Goal: Information Seeking & Learning: Learn about a topic

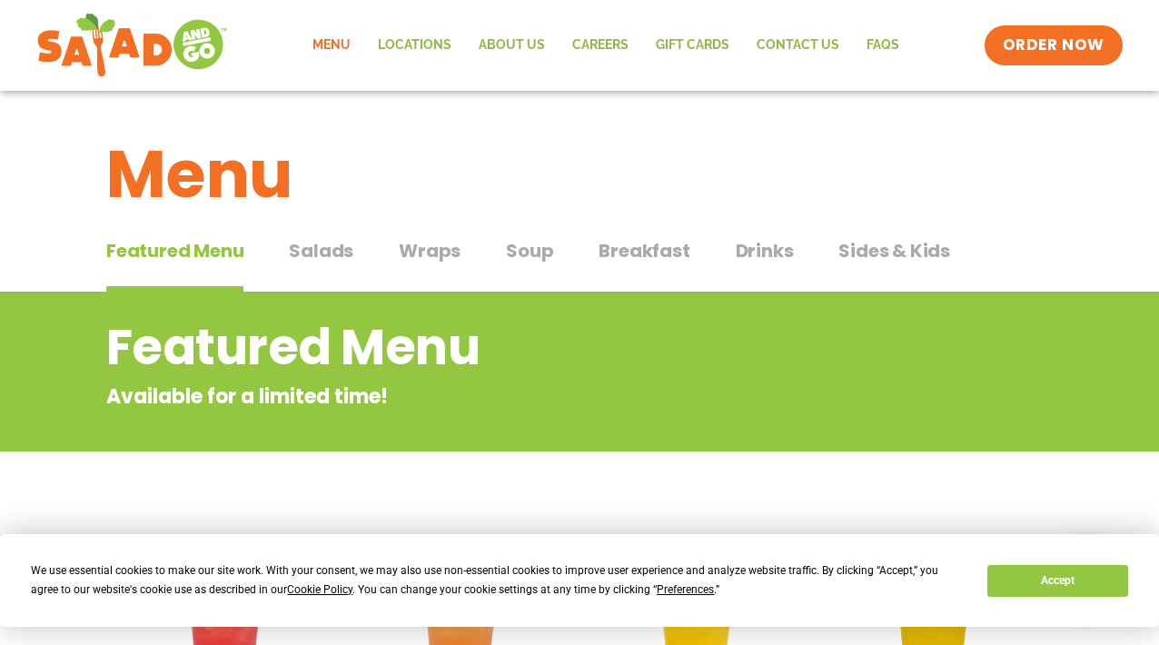
click at [289, 262] on div "Featured Menu Featured Menu Salads Salads Wraps Wraps Soup Soup Breakfast Break…" at bounding box center [579, 262] width 946 height 62
click at [301, 257] on span "Salads" at bounding box center [321, 250] width 64 height 27
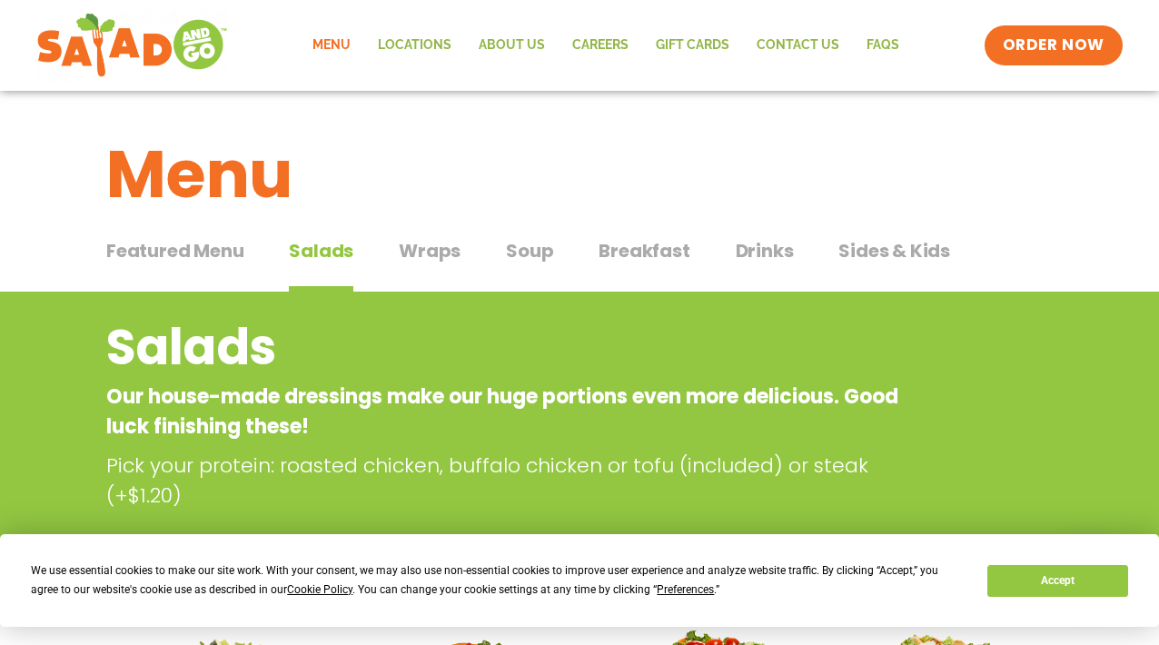
click at [433, 244] on span "Wraps" at bounding box center [430, 250] width 62 height 27
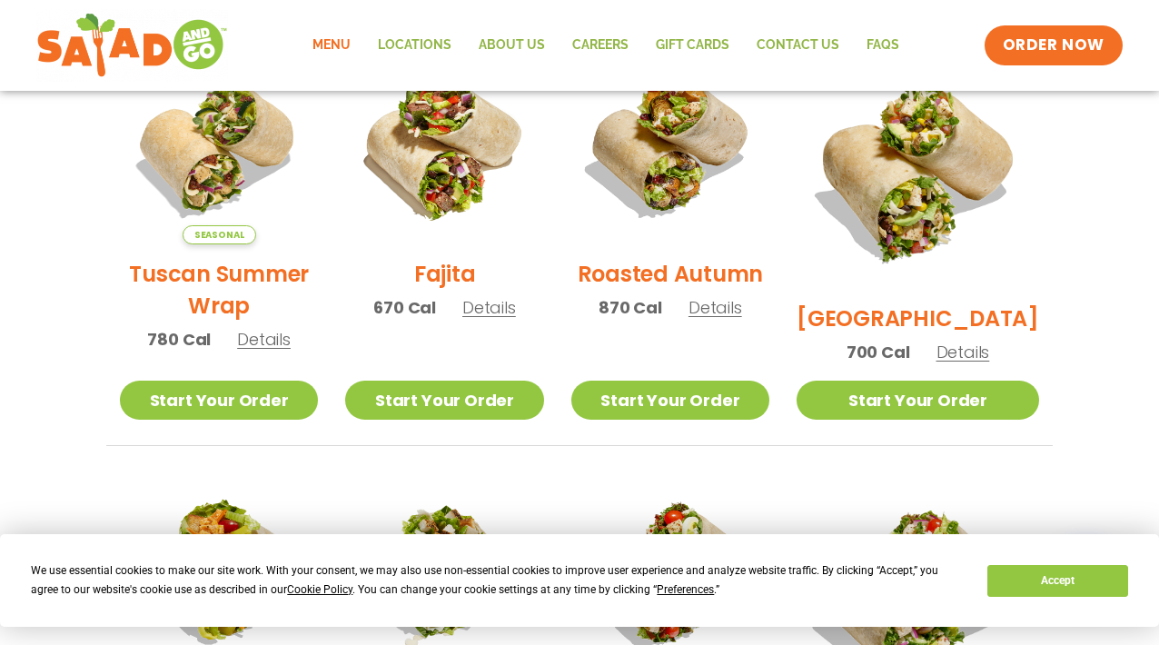
scroll to position [509, 0]
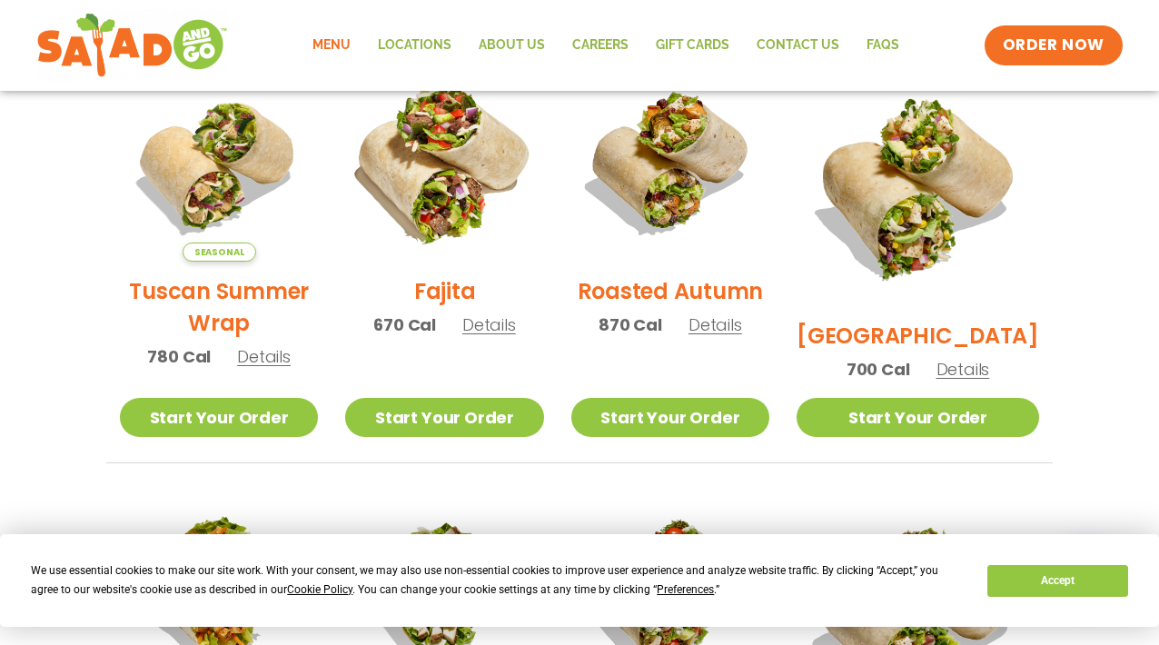
click at [492, 243] on img at bounding box center [444, 162] width 232 height 232
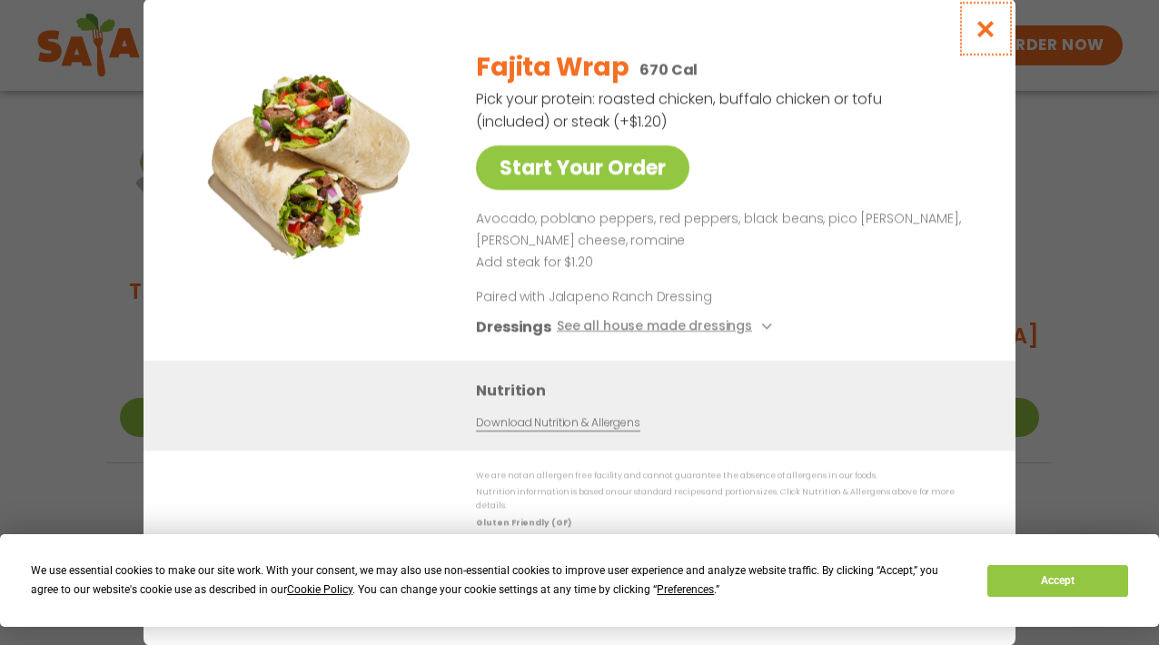
click at [984, 33] on icon "Close modal" at bounding box center [985, 28] width 23 height 19
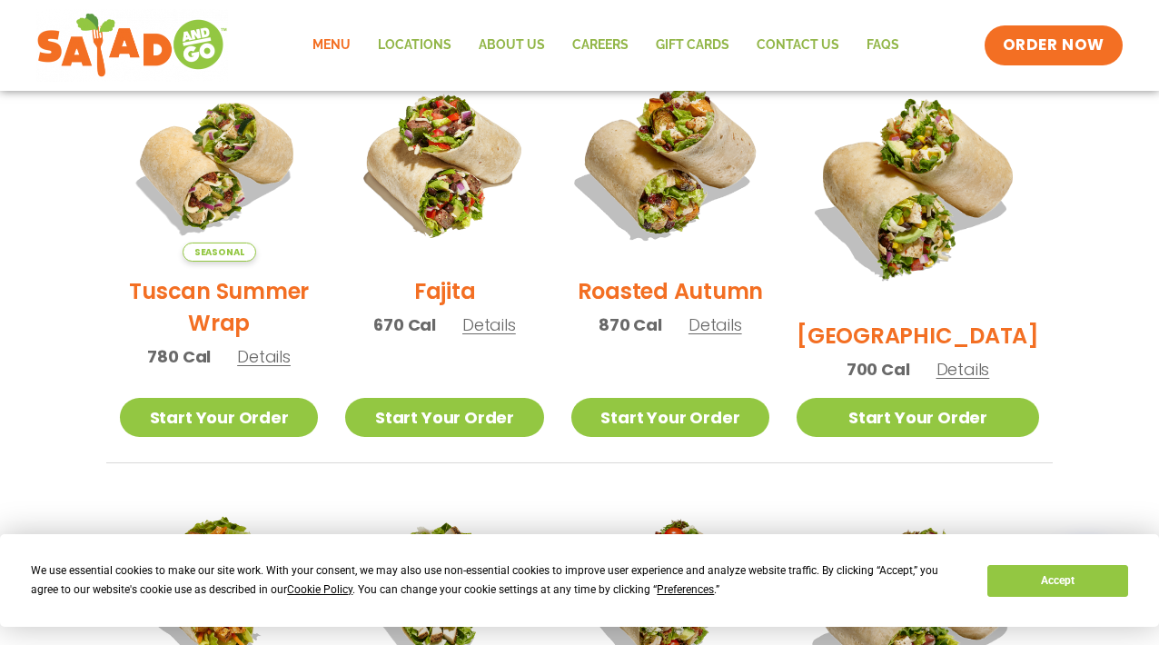
click at [695, 200] on img at bounding box center [670, 162] width 232 height 232
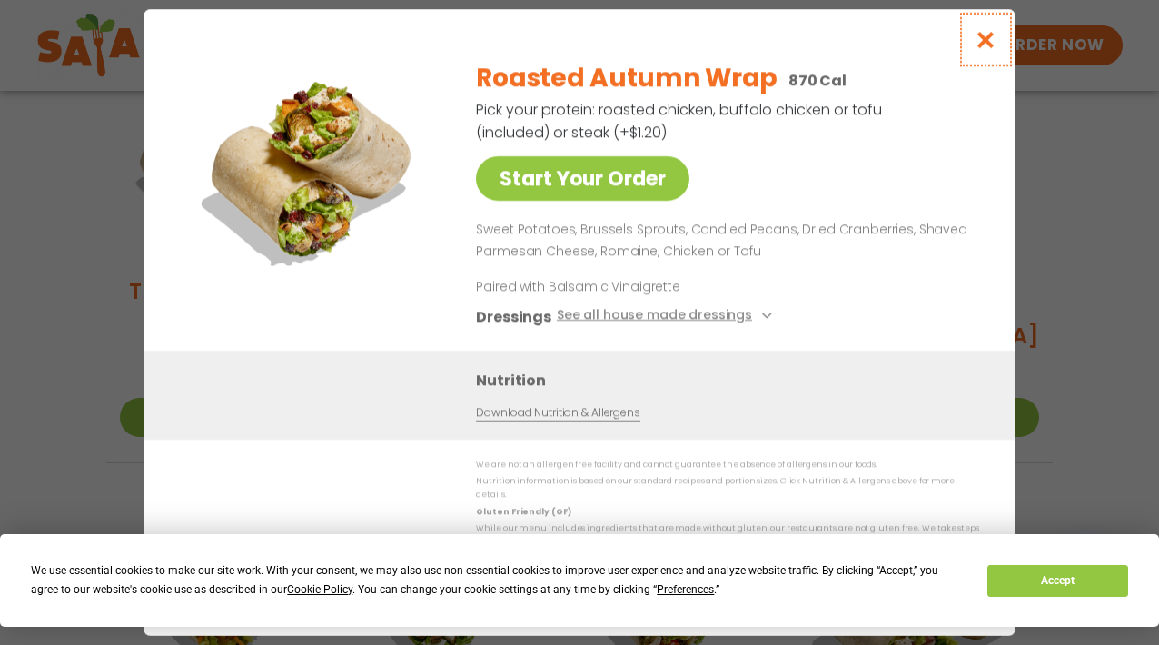
click at [986, 33] on button "Close modal" at bounding box center [985, 39] width 59 height 61
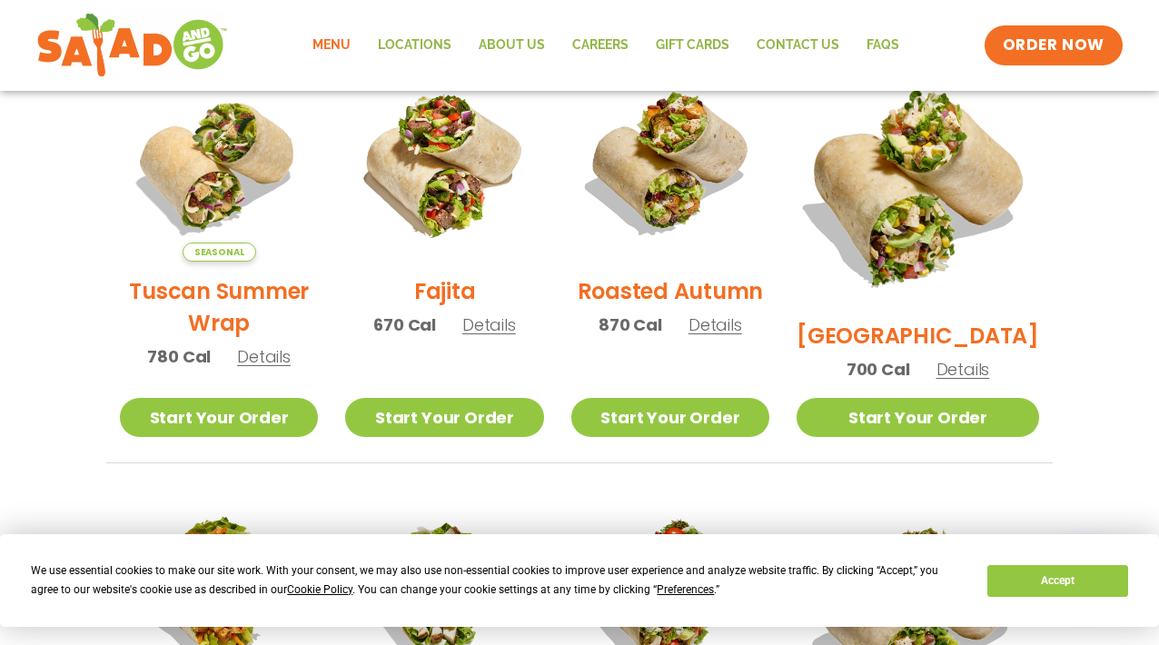
click at [955, 219] on img at bounding box center [918, 185] width 284 height 284
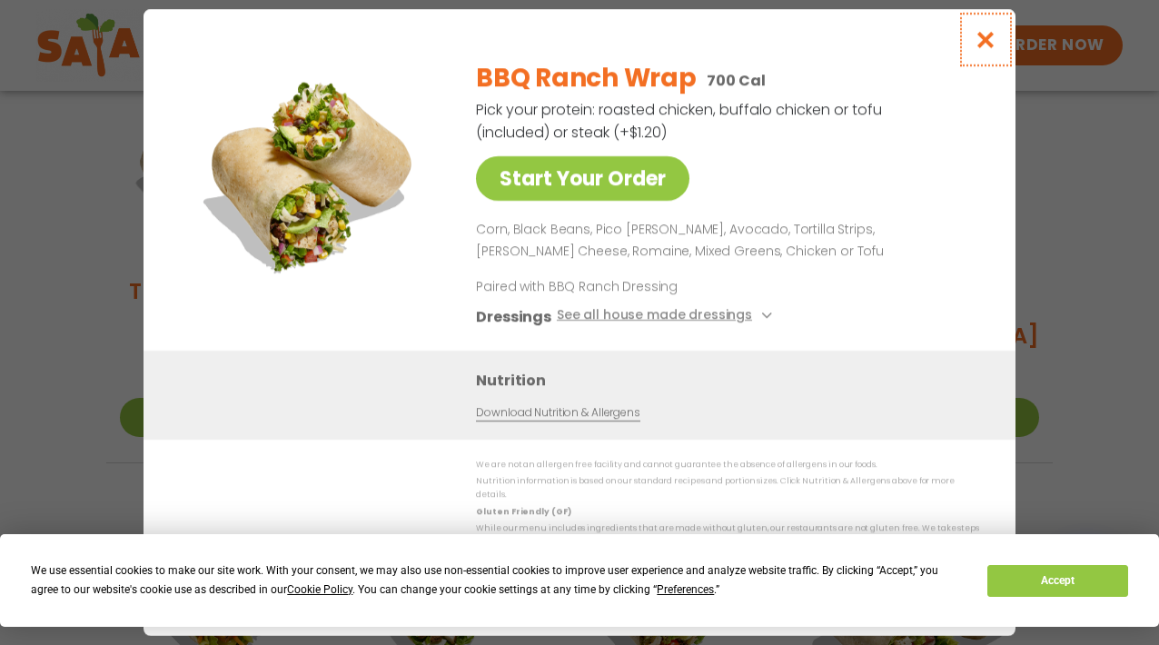
click at [969, 36] on button "Close modal" at bounding box center [985, 39] width 59 height 61
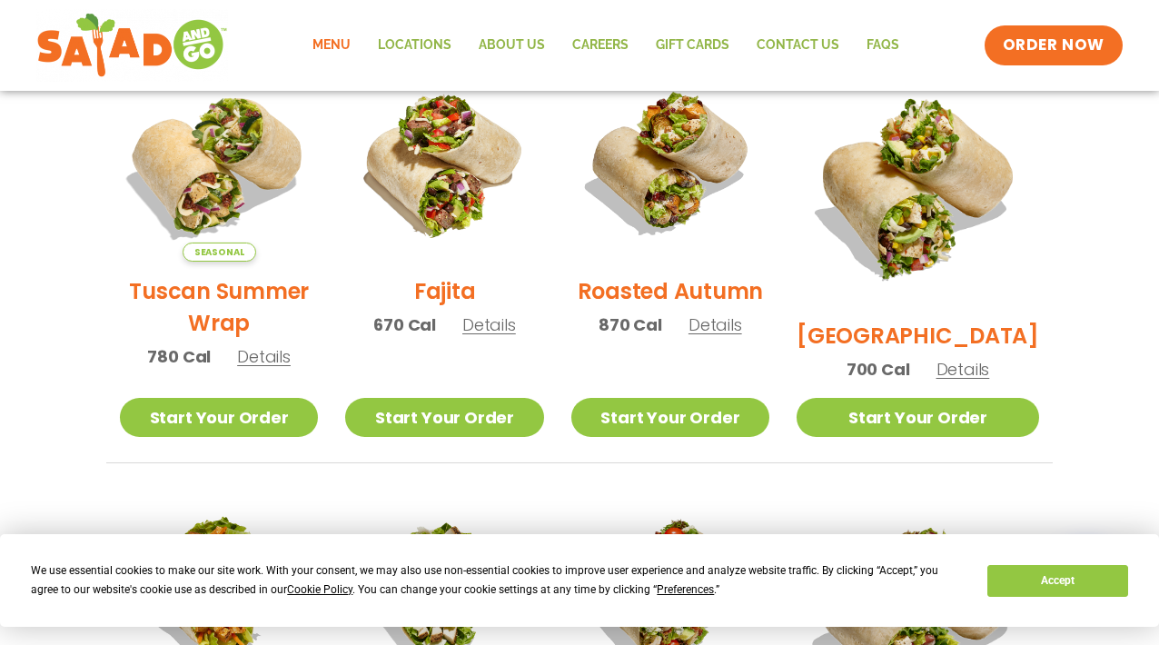
click at [195, 207] on img at bounding box center [219, 162] width 232 height 232
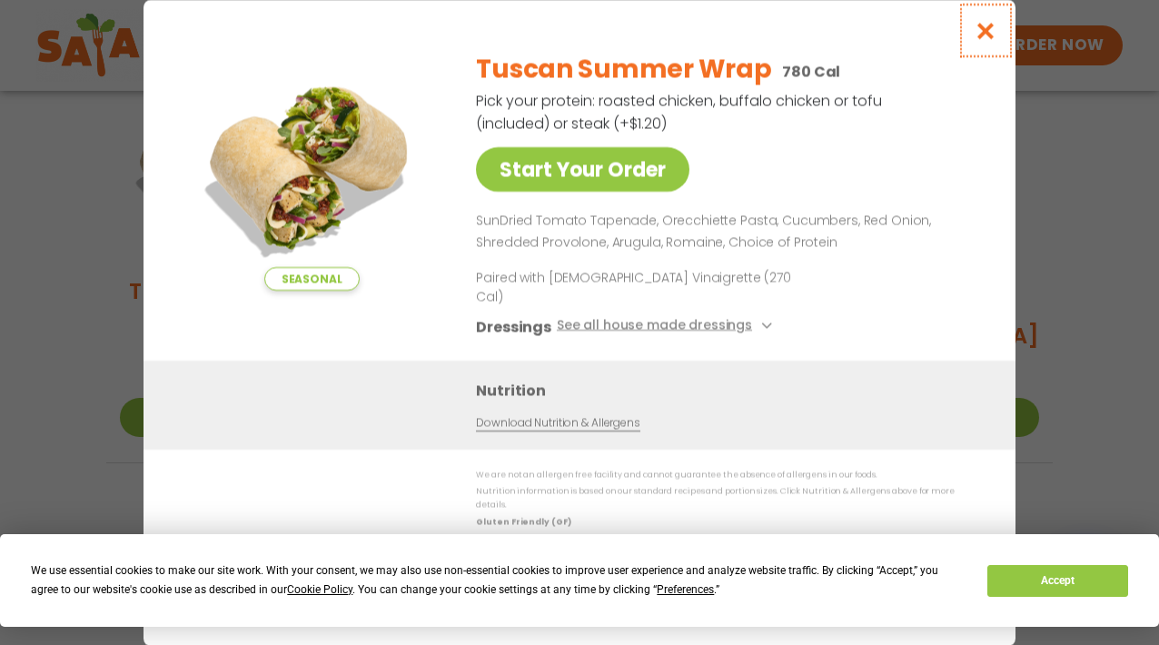
click at [984, 56] on button "Close modal" at bounding box center [985, 30] width 59 height 61
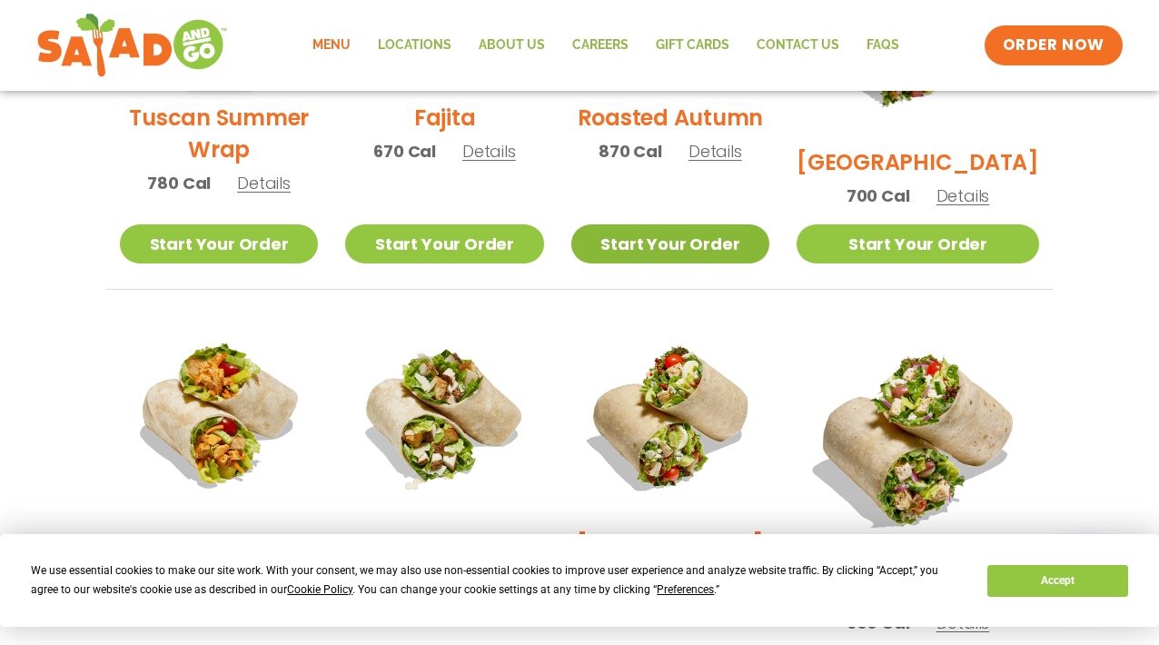
scroll to position [873, 0]
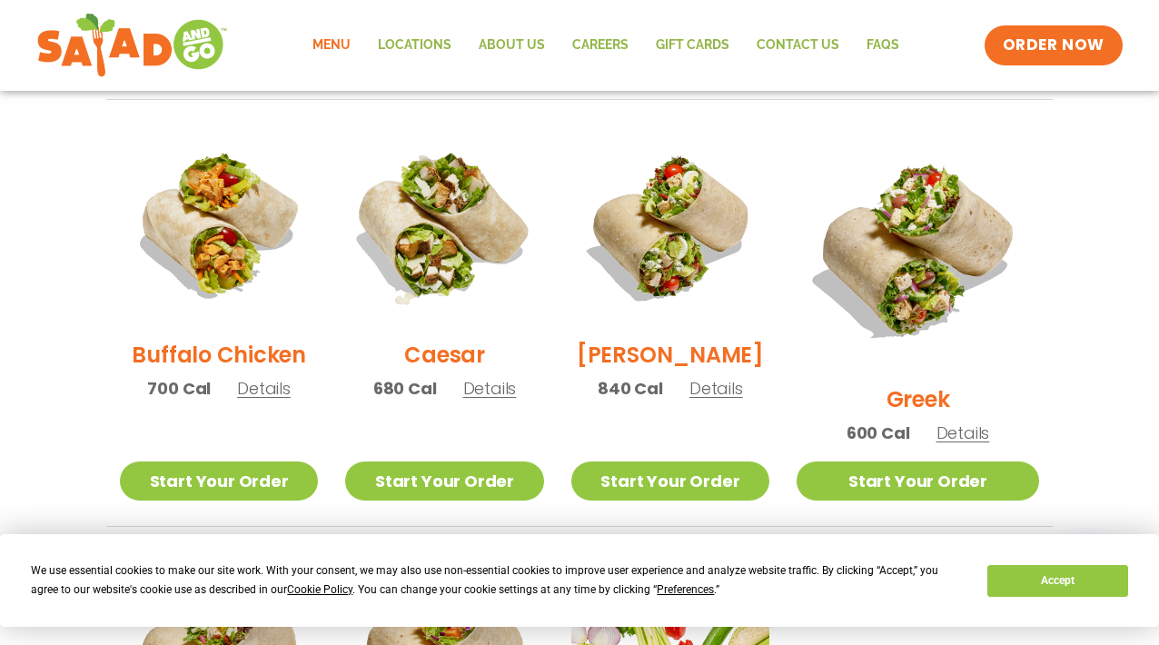
click at [427, 329] on img at bounding box center [444, 226] width 232 height 232
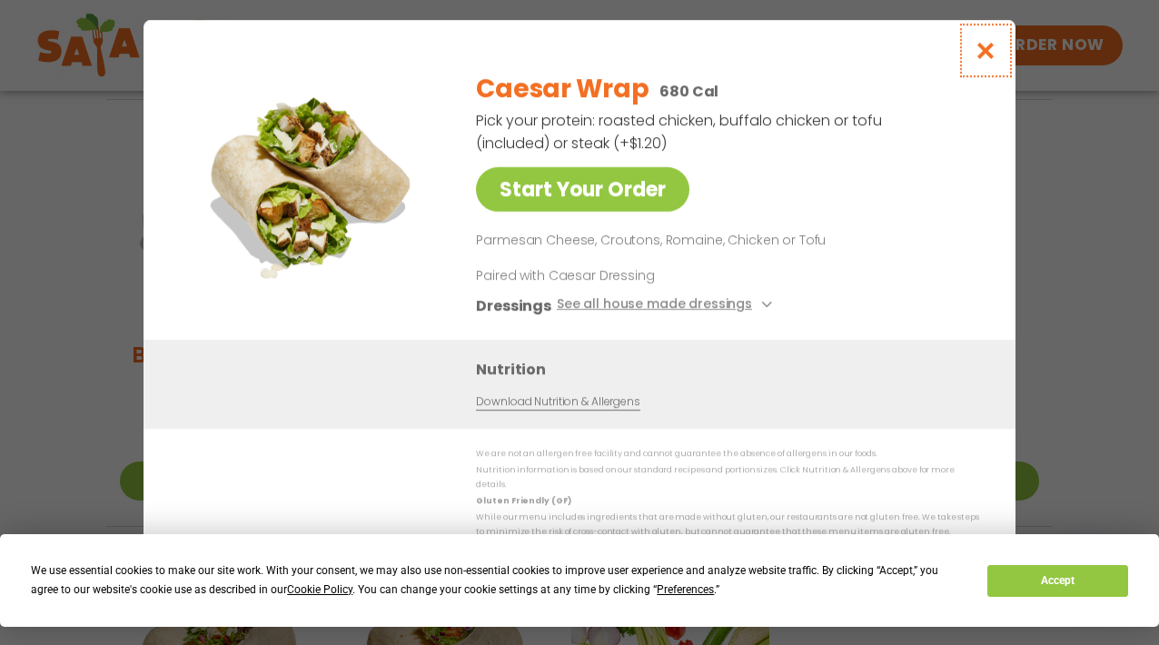
click at [976, 45] on button "Close modal" at bounding box center [985, 50] width 59 height 61
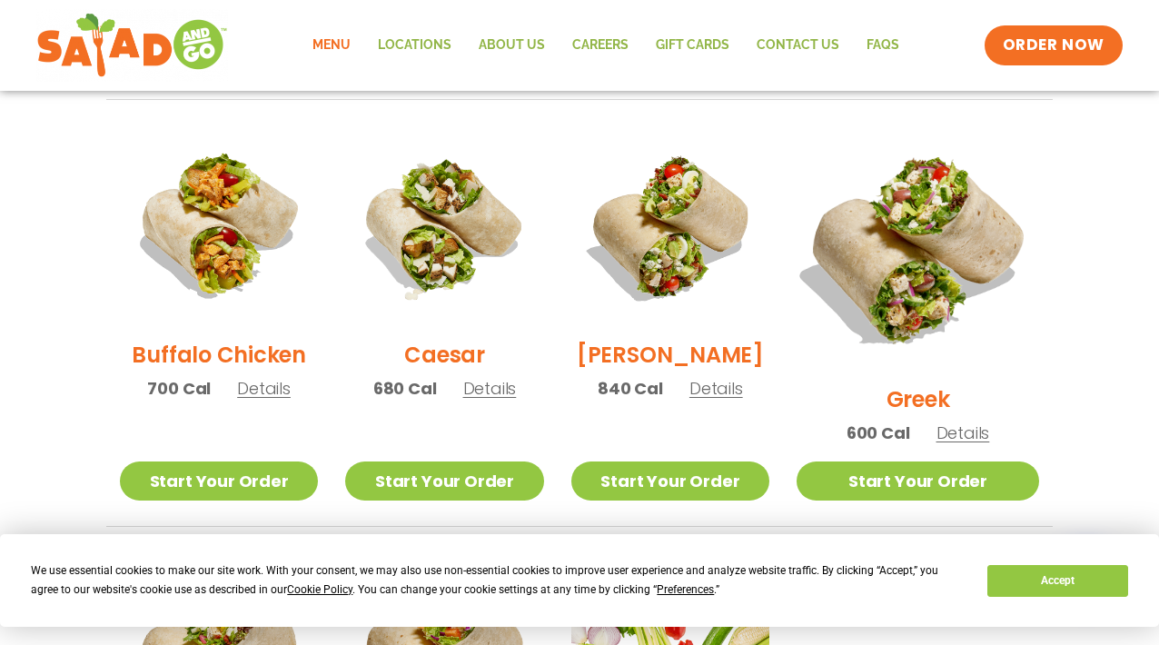
click at [939, 255] on img at bounding box center [918, 248] width 284 height 284
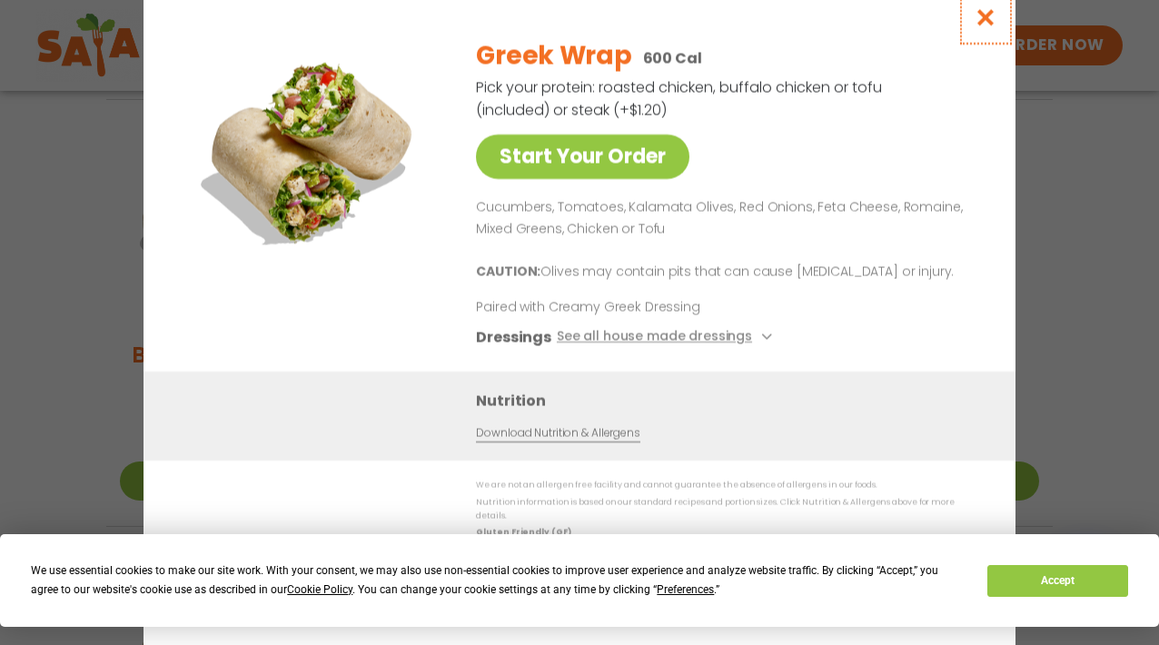
click at [976, 39] on button "Close modal" at bounding box center [985, 17] width 59 height 61
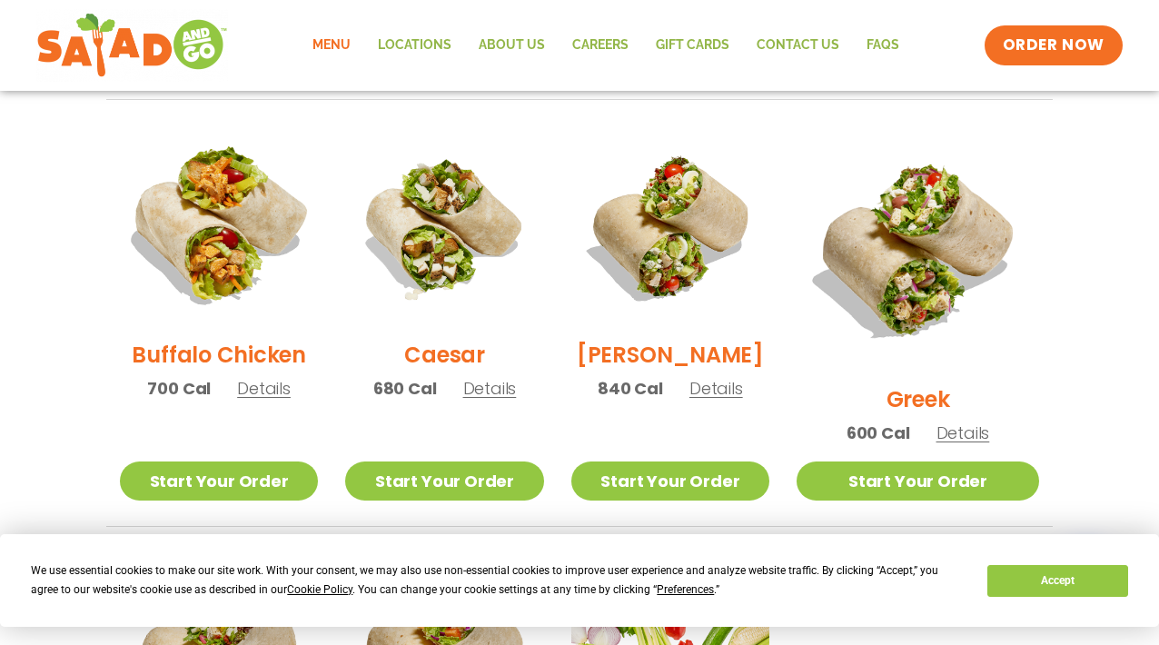
click at [213, 300] on img at bounding box center [219, 226] width 232 height 232
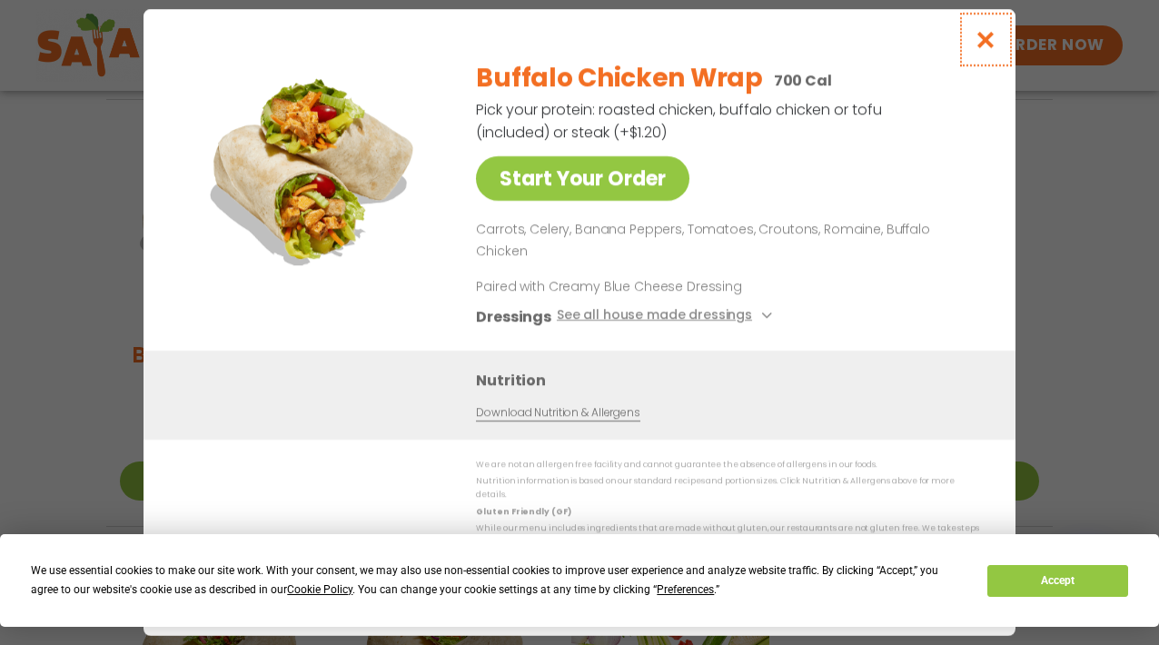
click at [1005, 63] on button "Close modal" at bounding box center [985, 39] width 59 height 61
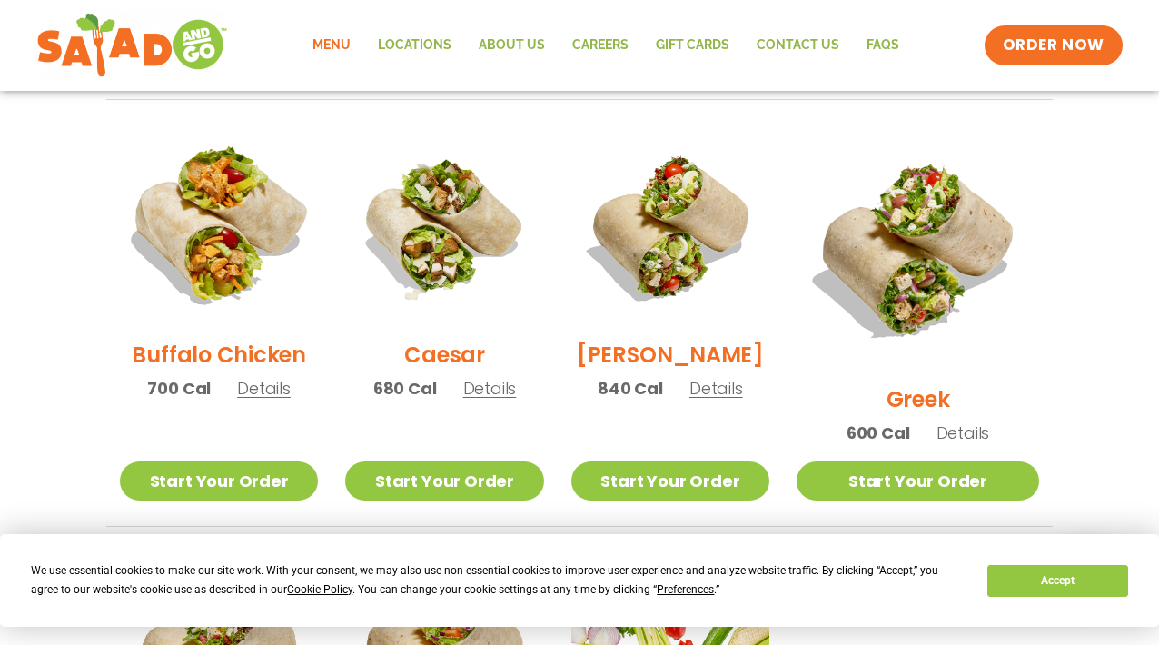
click at [244, 255] on img at bounding box center [219, 226] width 232 height 232
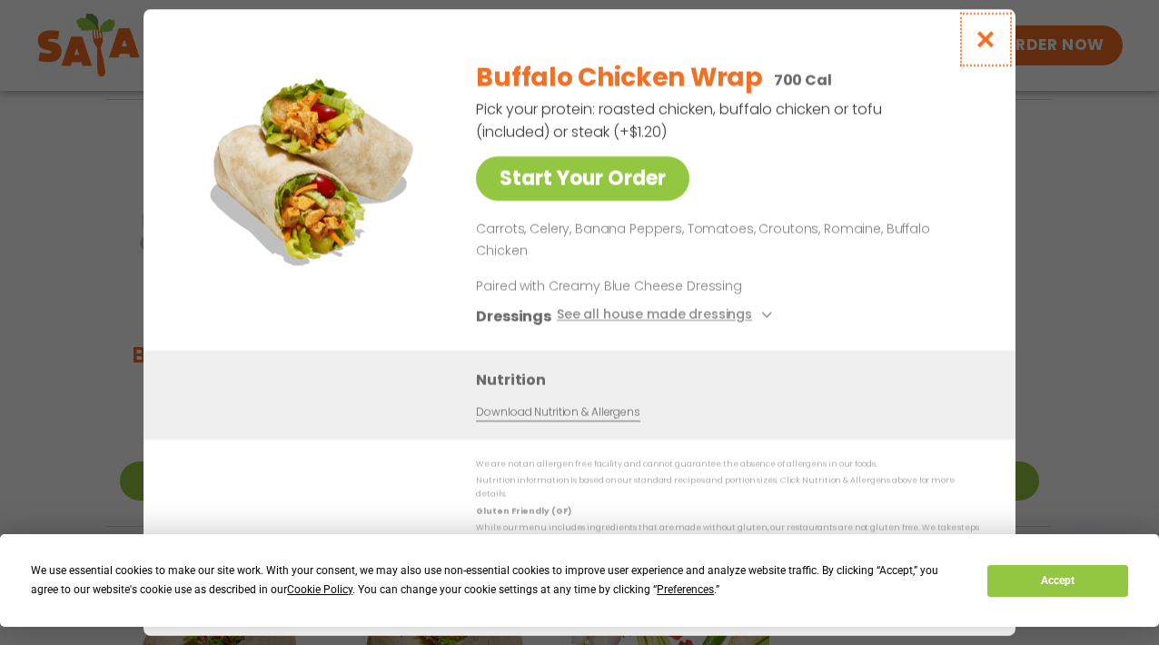
click at [1009, 49] on button "Close modal" at bounding box center [985, 39] width 59 height 61
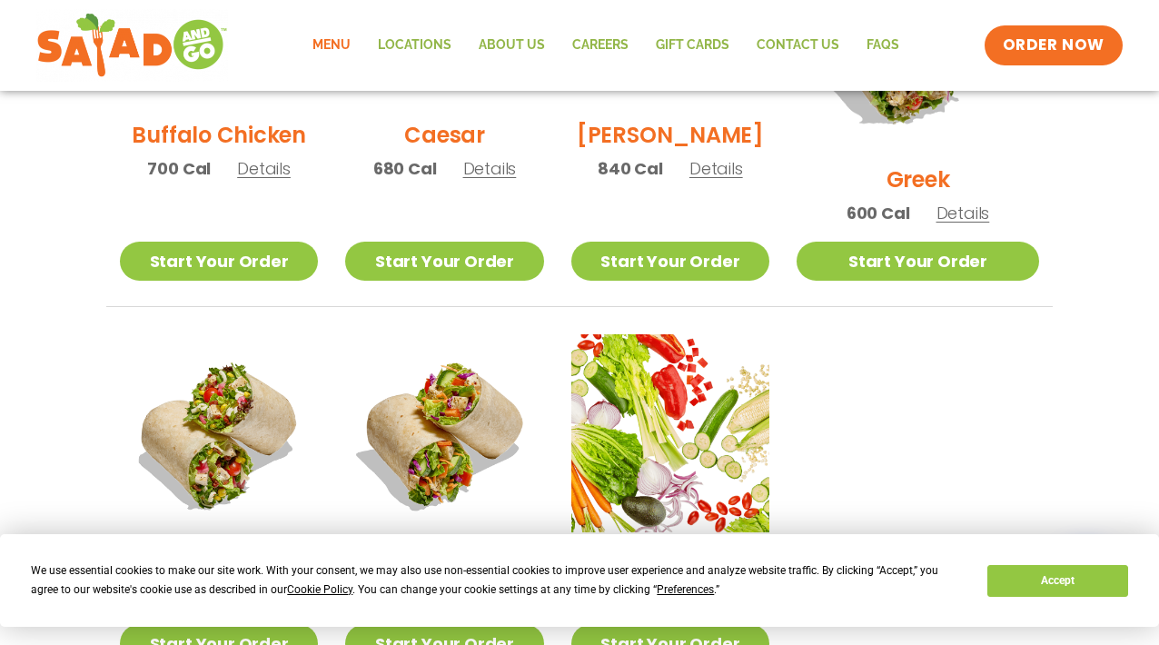
scroll to position [1181, 0]
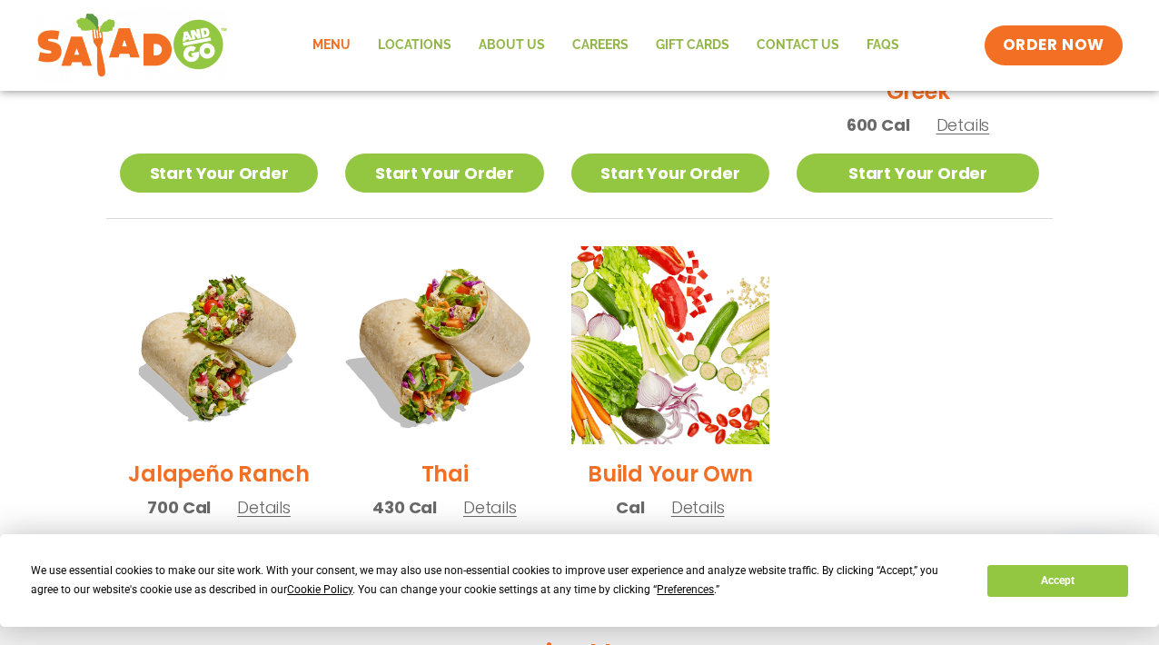
click at [483, 361] on img at bounding box center [444, 345] width 232 height 232
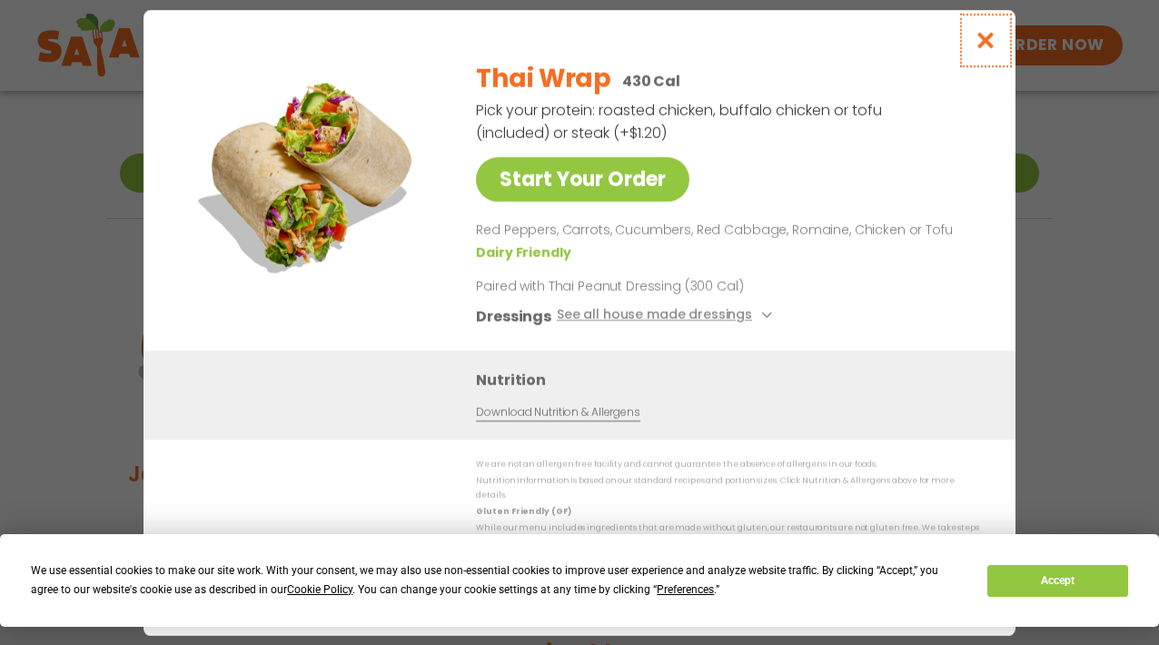
click at [998, 38] on button "Close modal" at bounding box center [985, 40] width 59 height 61
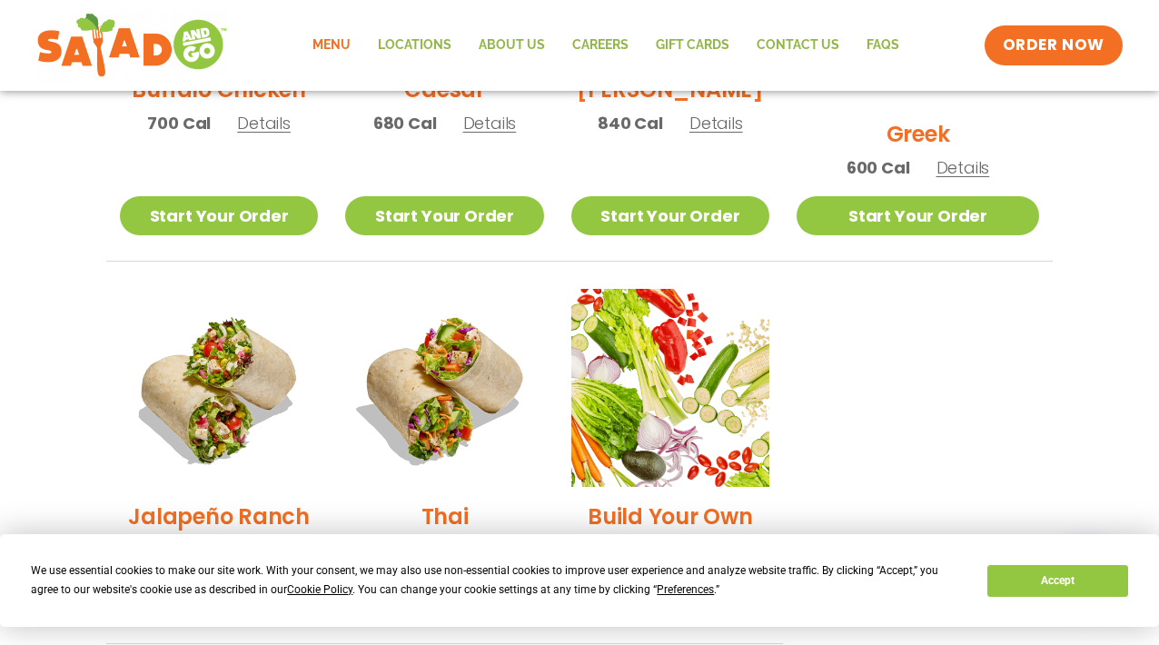
scroll to position [1113, 0]
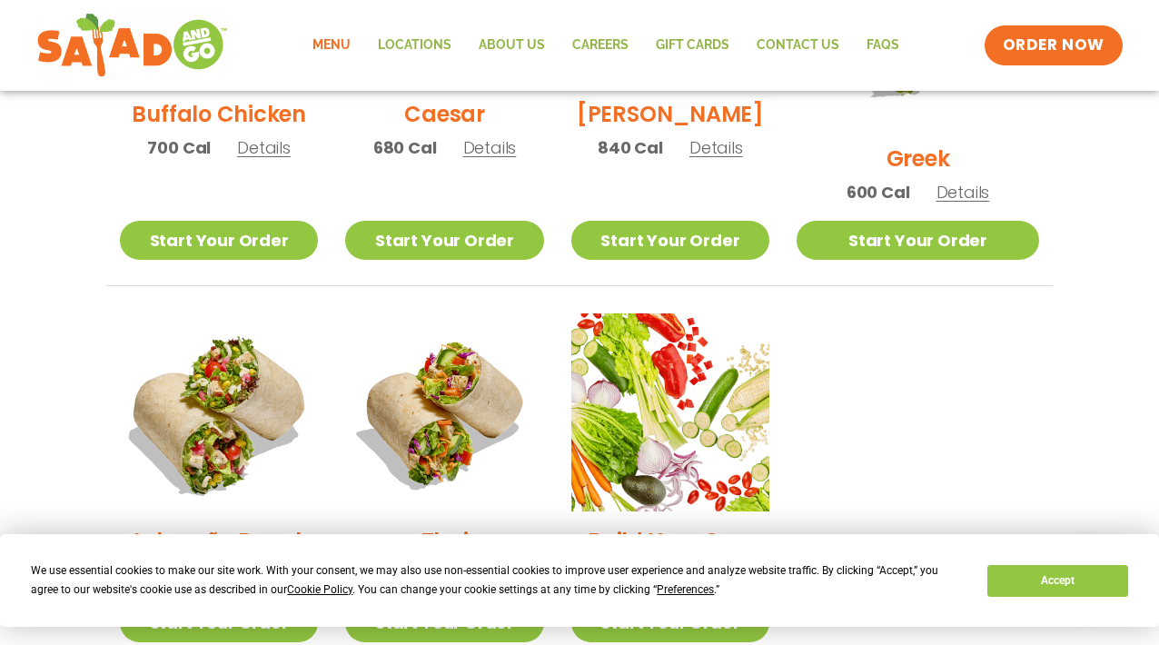
click at [132, 452] on img at bounding box center [219, 412] width 232 height 232
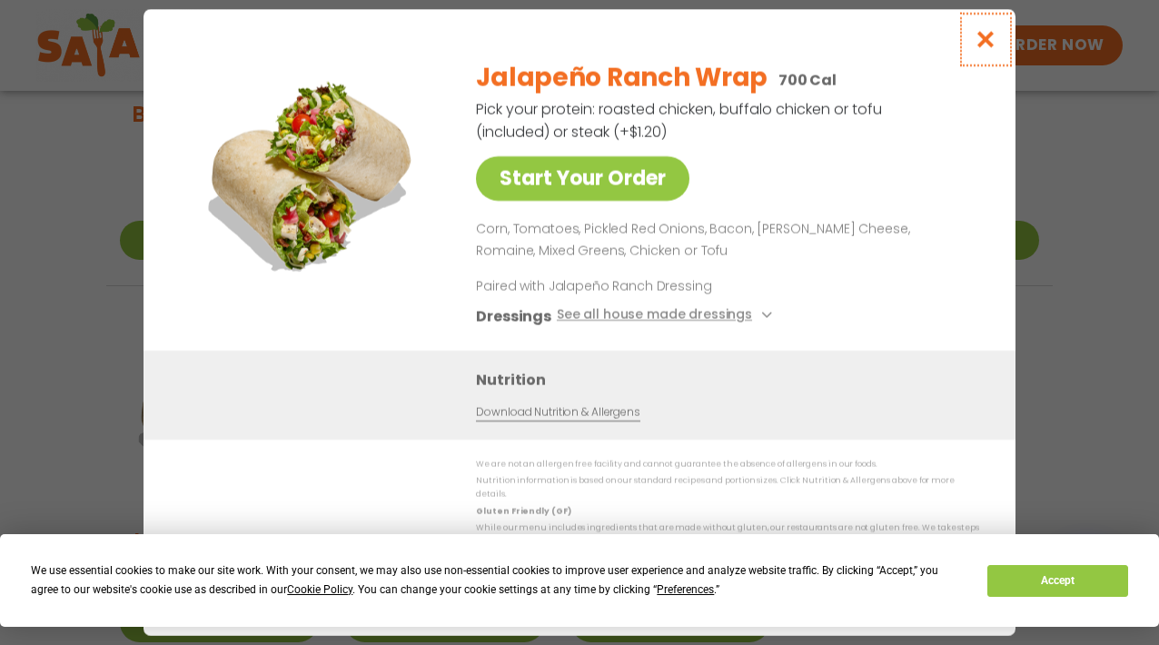
click at [990, 56] on button "Close modal" at bounding box center [985, 39] width 59 height 61
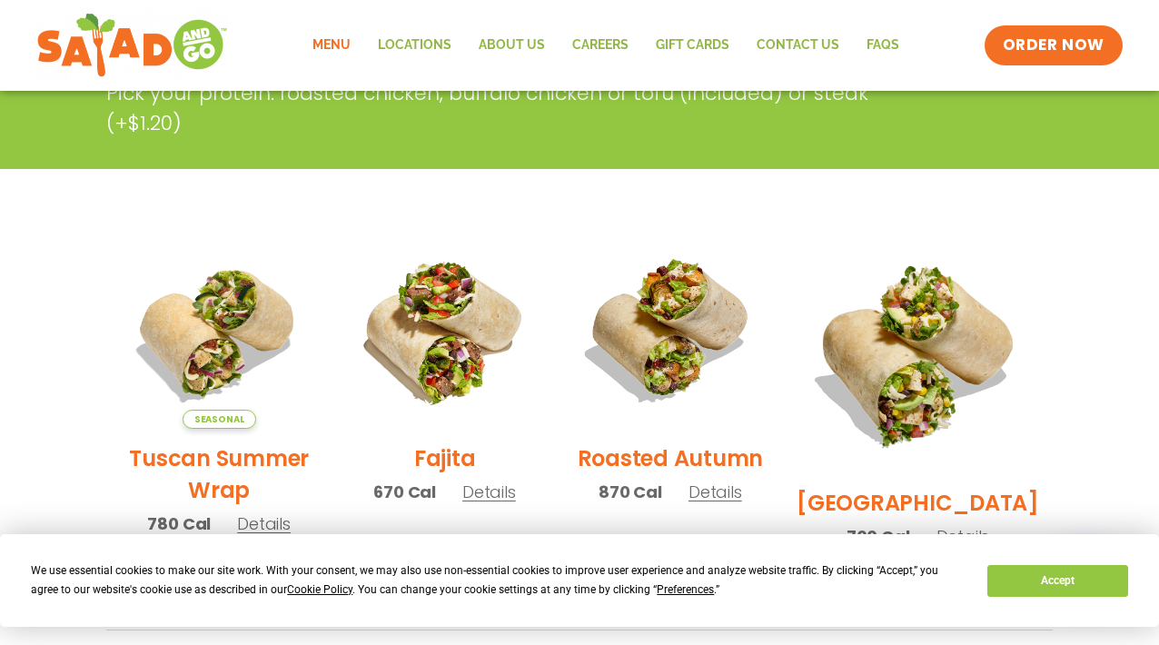
scroll to position [498, 0]
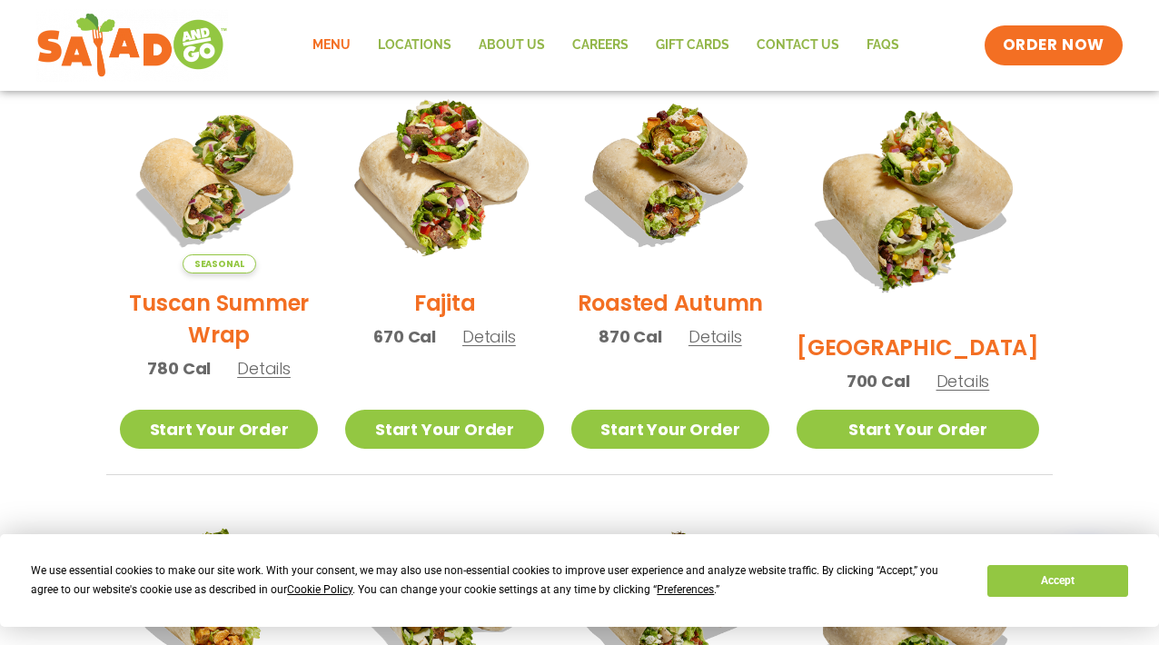
click at [499, 221] on img at bounding box center [444, 174] width 232 height 232
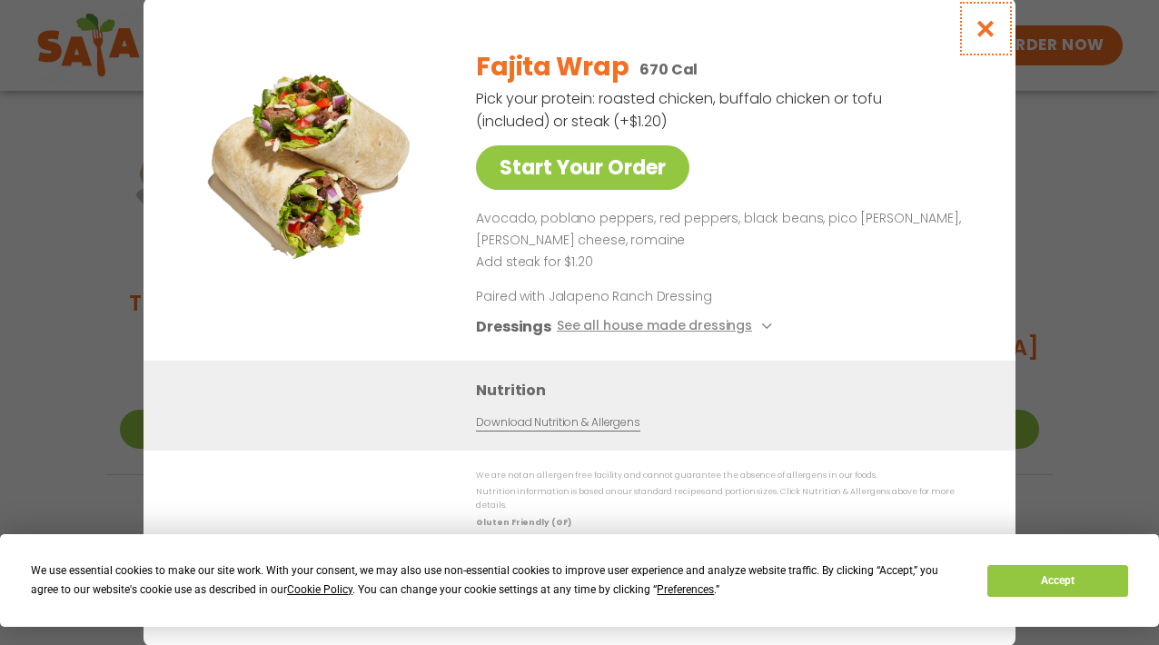
click at [978, 56] on button "Close modal" at bounding box center [985, 28] width 59 height 61
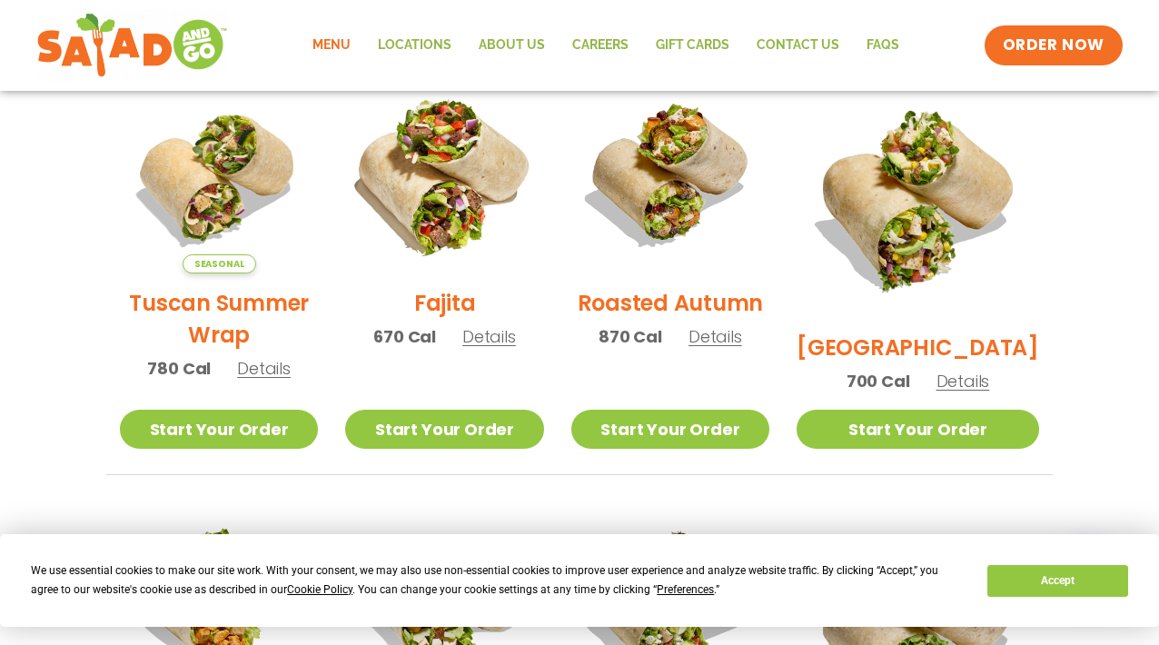
click at [451, 230] on img at bounding box center [444, 174] width 232 height 232
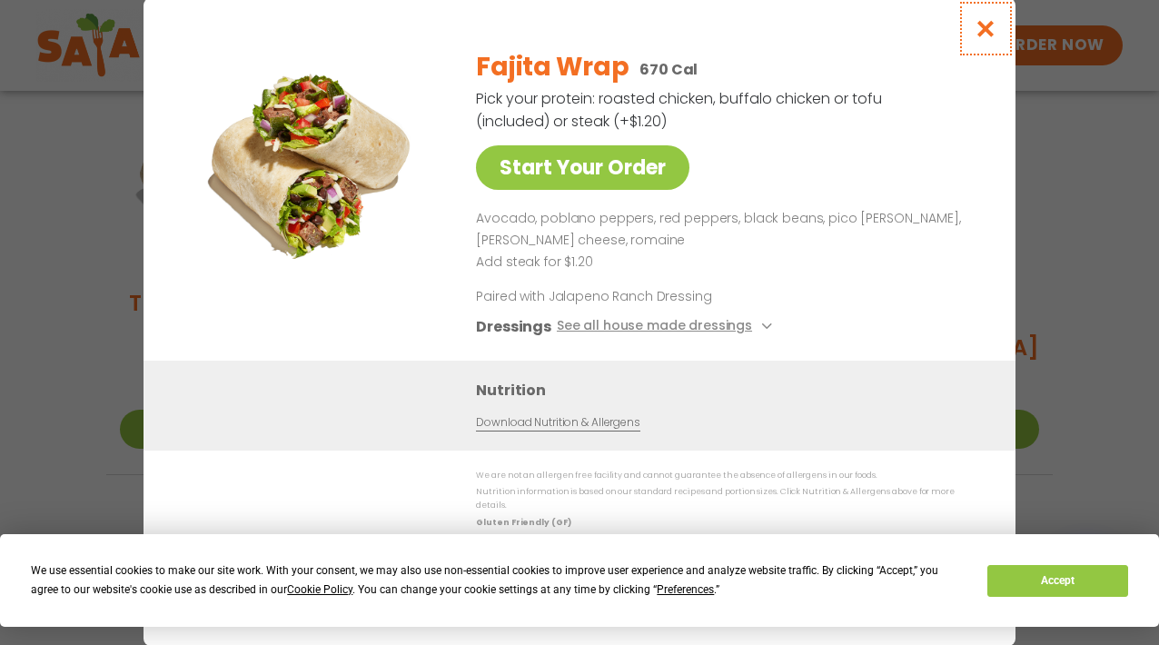
click at [969, 48] on button "Close modal" at bounding box center [985, 28] width 59 height 61
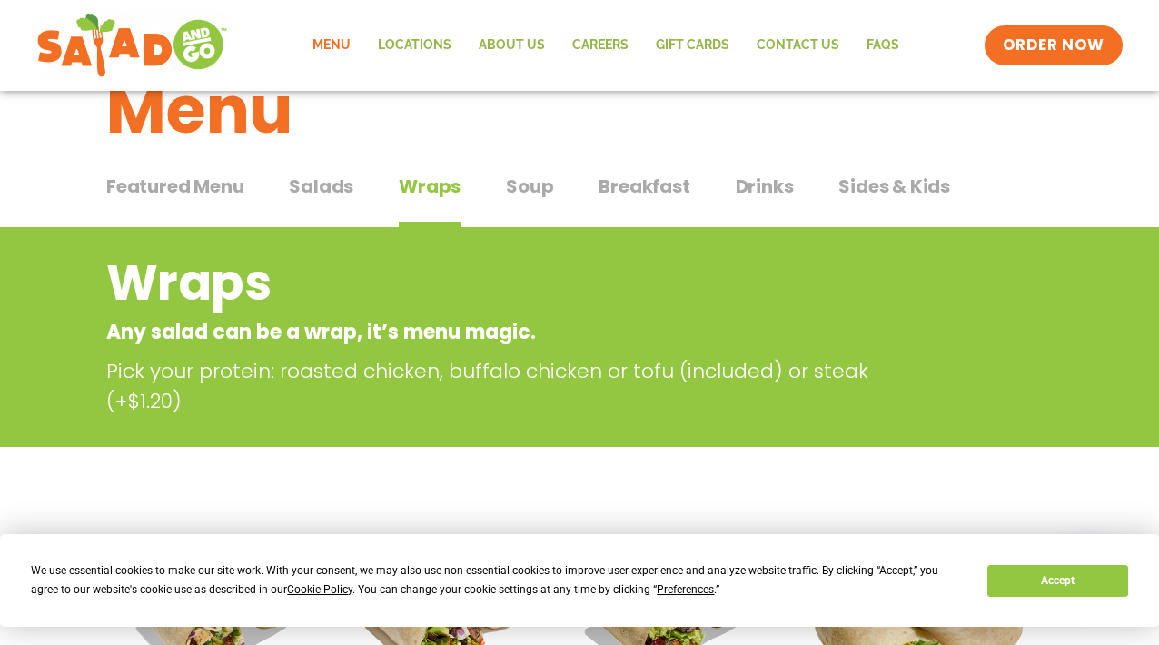
scroll to position [0, 0]
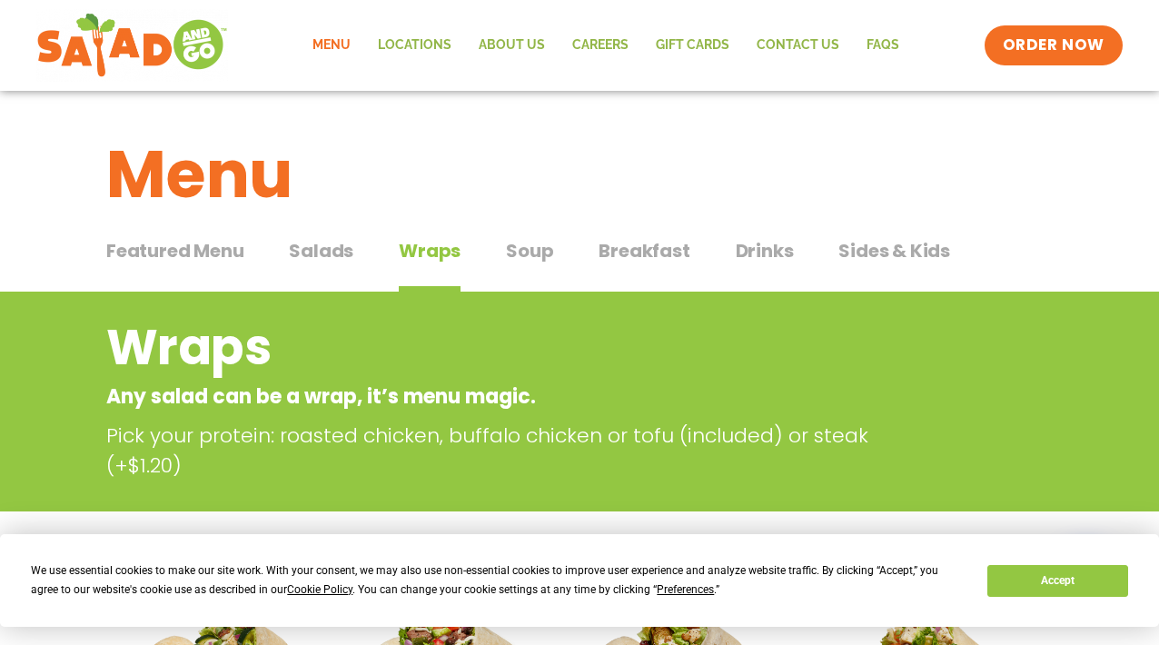
click at [762, 258] on span "Drinks" at bounding box center [765, 250] width 58 height 27
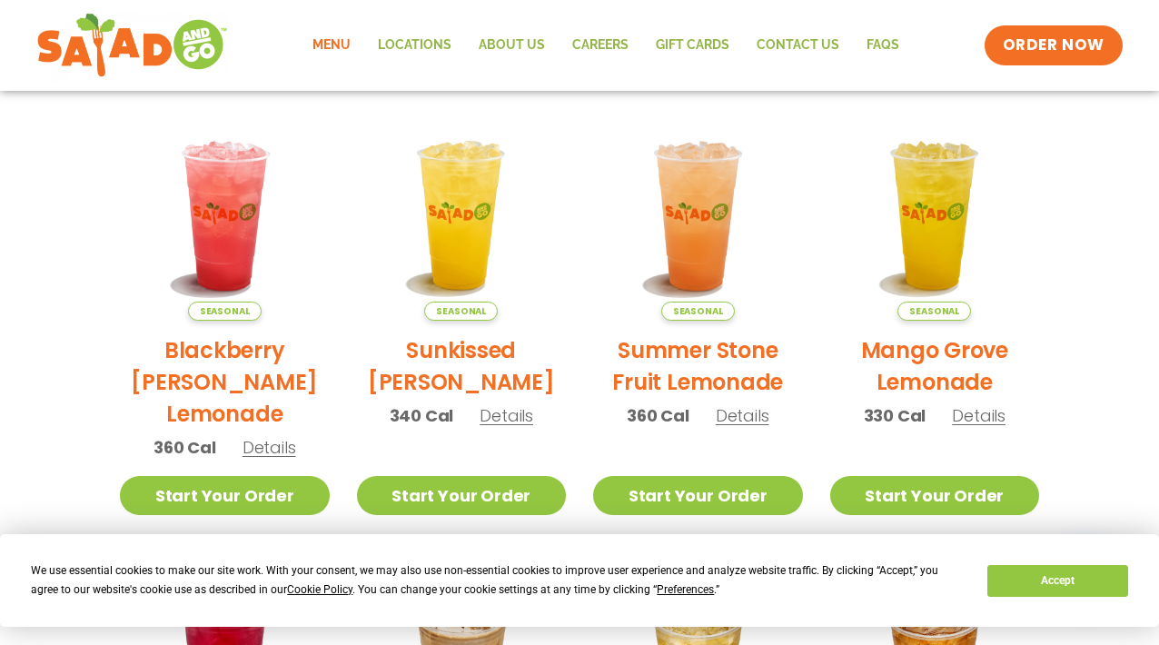
scroll to position [442, 0]
